Goal: Information Seeking & Learning: Check status

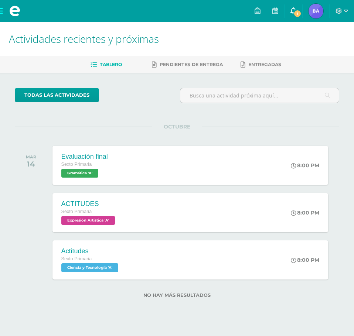
click at [292, 7] on span at bounding box center [293, 11] width 6 height 8
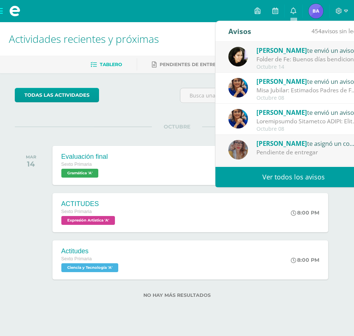
click at [267, 55] on div "Alejandra Coyoy te envió un aviso" at bounding box center [307, 50] width 103 height 10
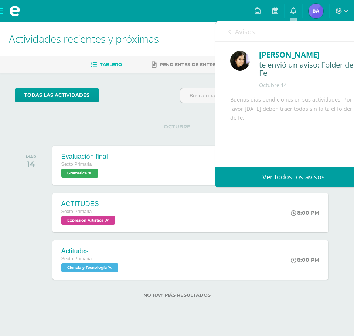
click at [25, 206] on div at bounding box center [33, 212] width 36 height 39
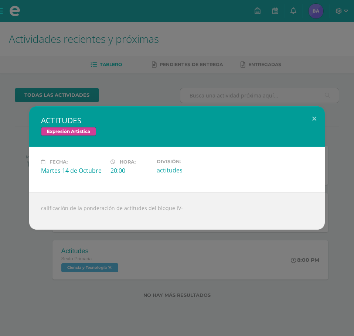
click at [18, 312] on div "ACTITUDES Expresión Artistica Fecha: Martes 14 de Octubre Hora: 20:00 División:…" at bounding box center [177, 168] width 354 height 336
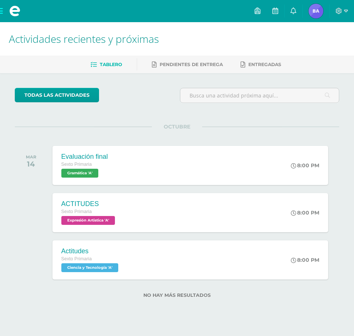
click at [321, 14] on img at bounding box center [315, 11] width 15 height 15
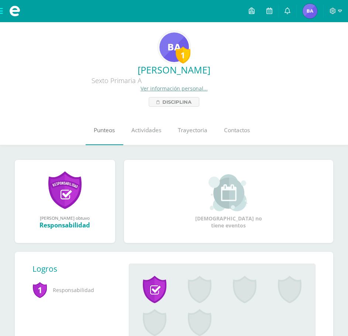
click at [101, 129] on span "Punteos" at bounding box center [104, 130] width 21 height 8
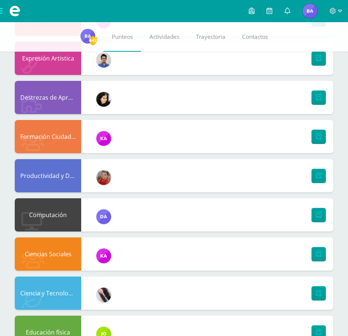
scroll to position [222, 0]
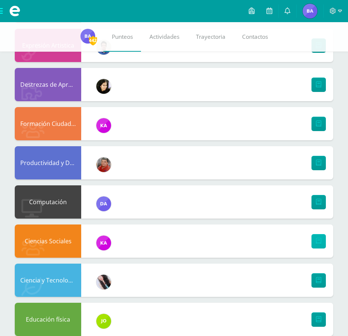
click at [318, 240] on icon at bounding box center [319, 241] width 6 height 6
